Goal: Task Accomplishment & Management: Use online tool/utility

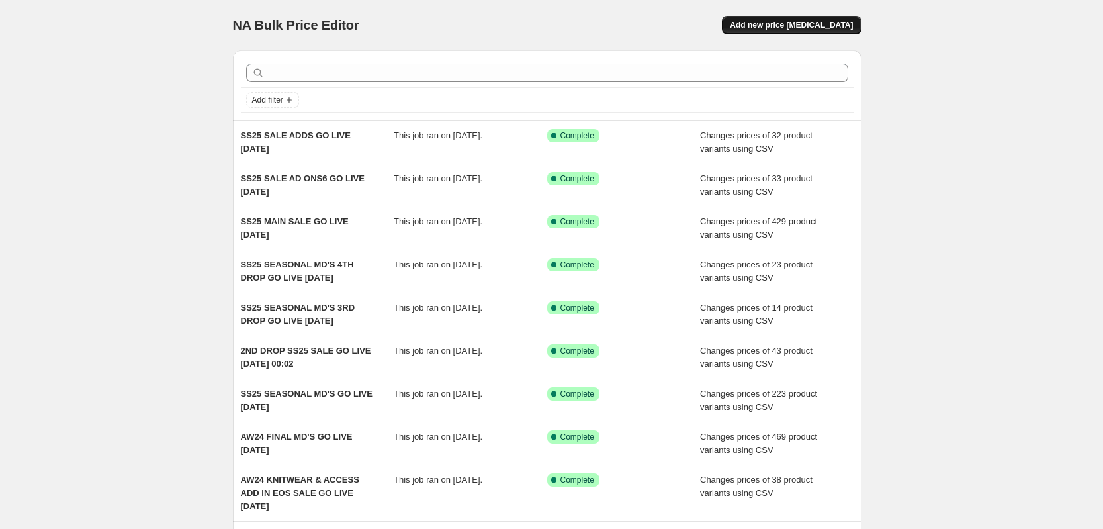
click at [851, 22] on span "Add new price [MEDICAL_DATA]" at bounding box center [791, 25] width 123 height 11
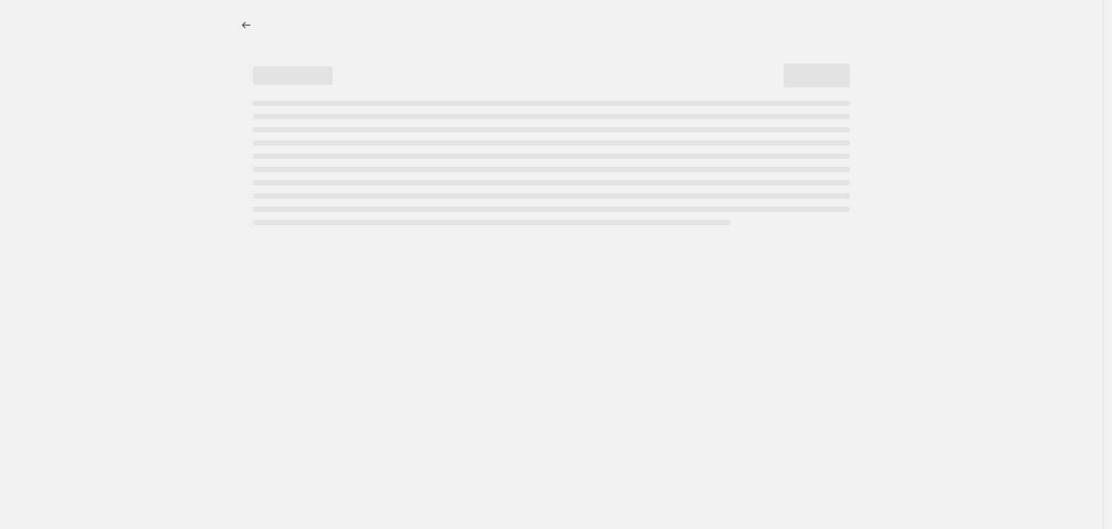
select select "percentage"
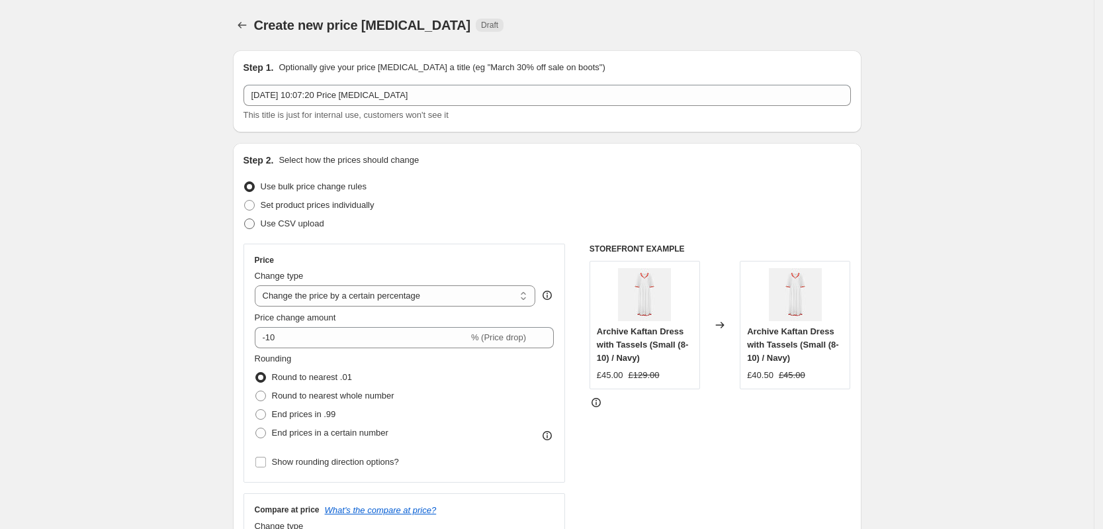
click at [311, 222] on span "Use CSV upload" at bounding box center [293, 223] width 64 height 10
click at [245, 219] on input "Use CSV upload" at bounding box center [244, 218] width 1 height 1
radio input "true"
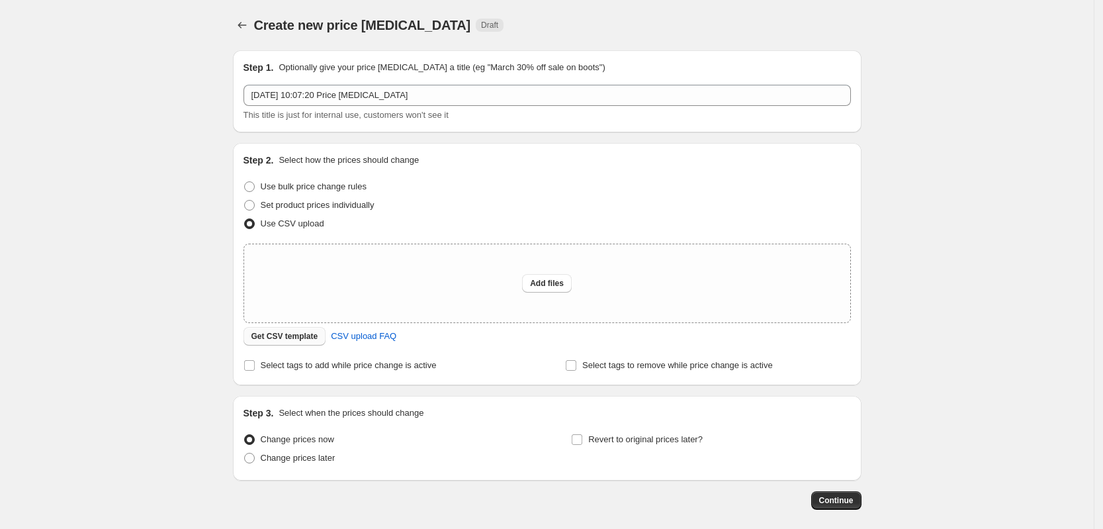
click at [294, 332] on span "Get CSV template" at bounding box center [284, 336] width 67 height 11
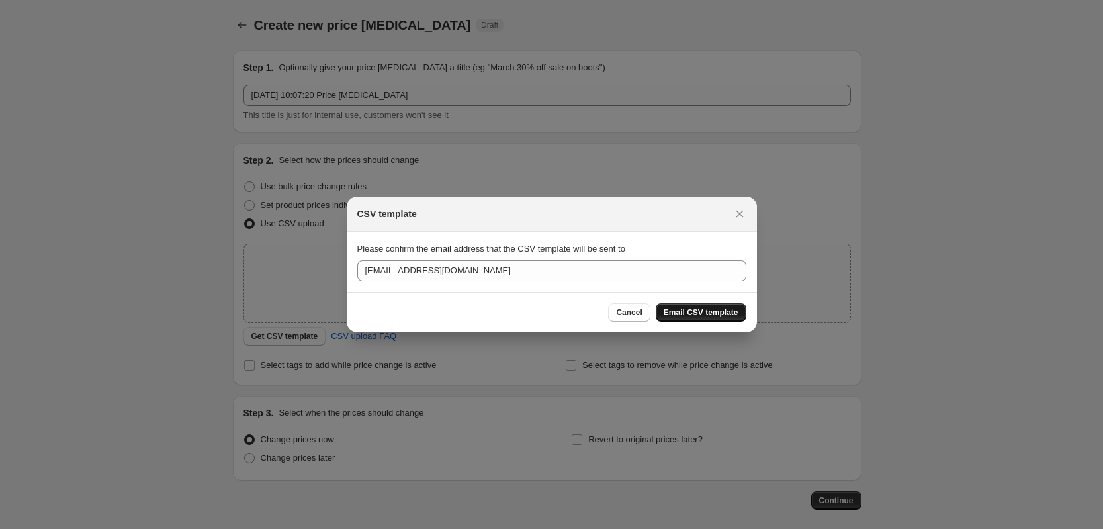
click at [705, 311] on span "Email CSV template" at bounding box center [701, 312] width 75 height 11
